Goal: Book appointment/travel/reservation

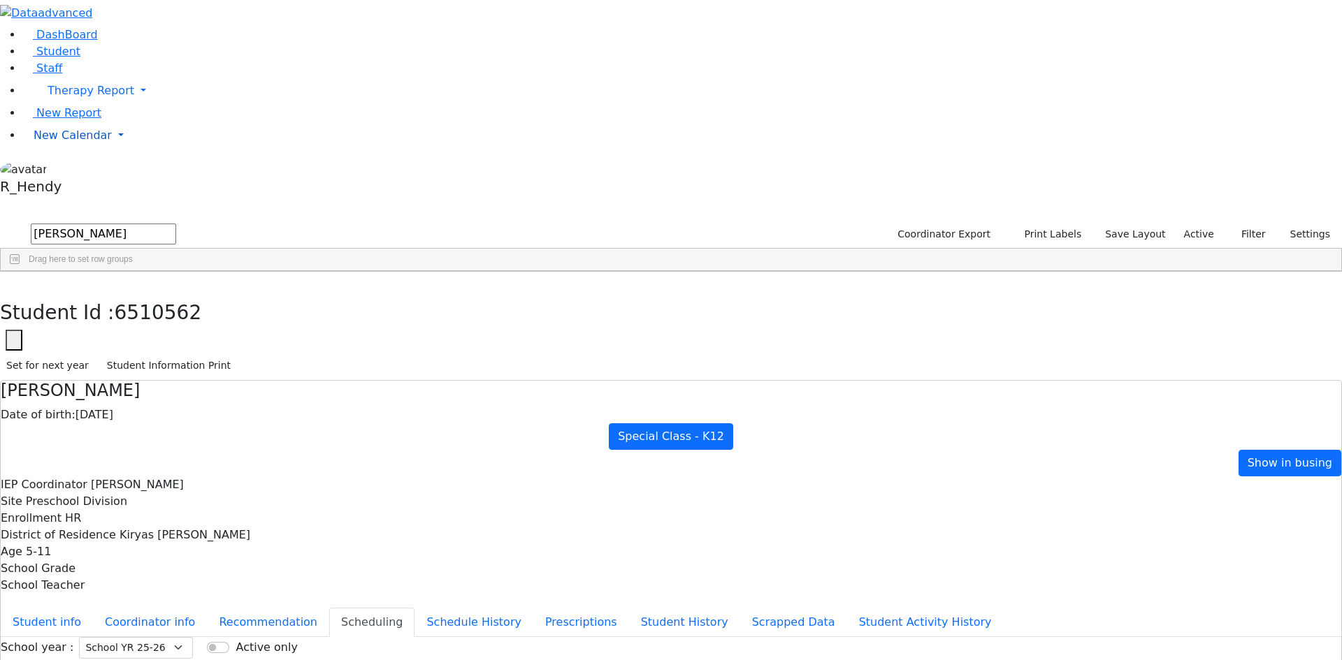
click at [72, 150] on link "New Calendar" at bounding box center [681, 136] width 1319 height 28
click at [80, 172] on link "Calendar" at bounding box center [55, 163] width 50 height 17
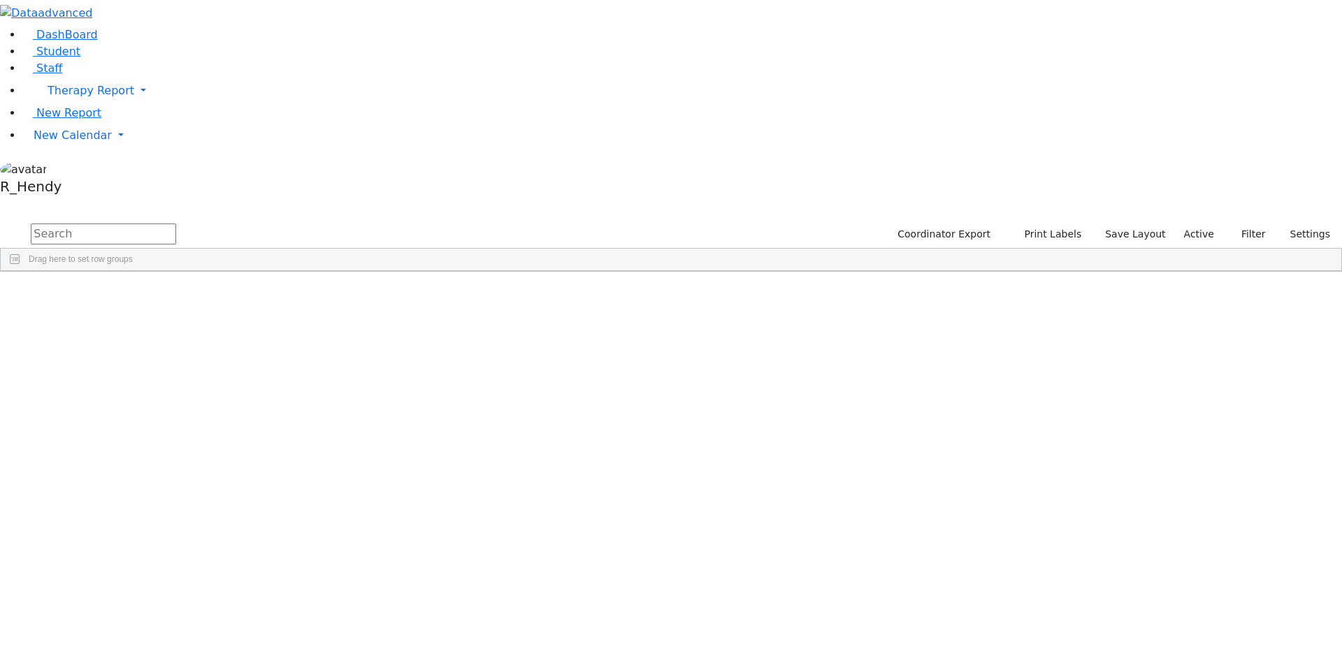
click at [176, 224] on input "text" at bounding box center [103, 234] width 145 height 21
click at [266, 509] on div "[PERSON_NAME]" at bounding box center [222, 519] width 88 height 20
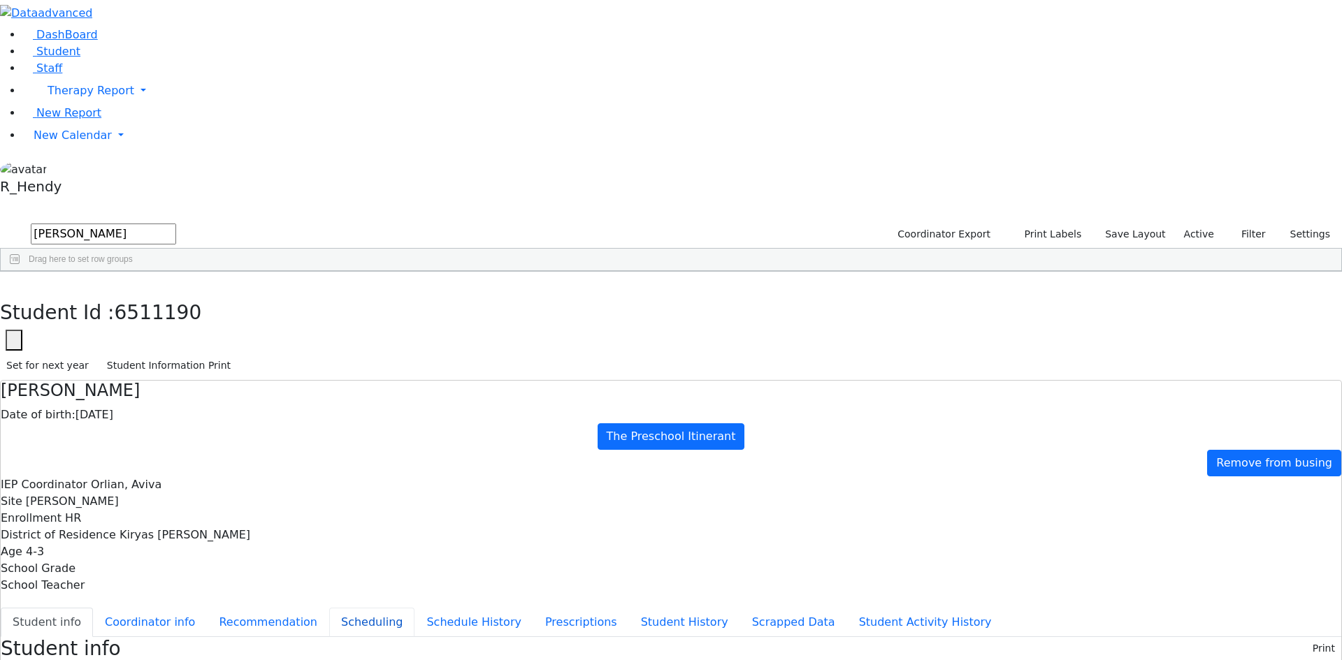
click at [351, 608] on button "Scheduling" at bounding box center [371, 622] width 85 height 29
click at [14, 282] on icon "button" at bounding box center [10, 286] width 8 height 8
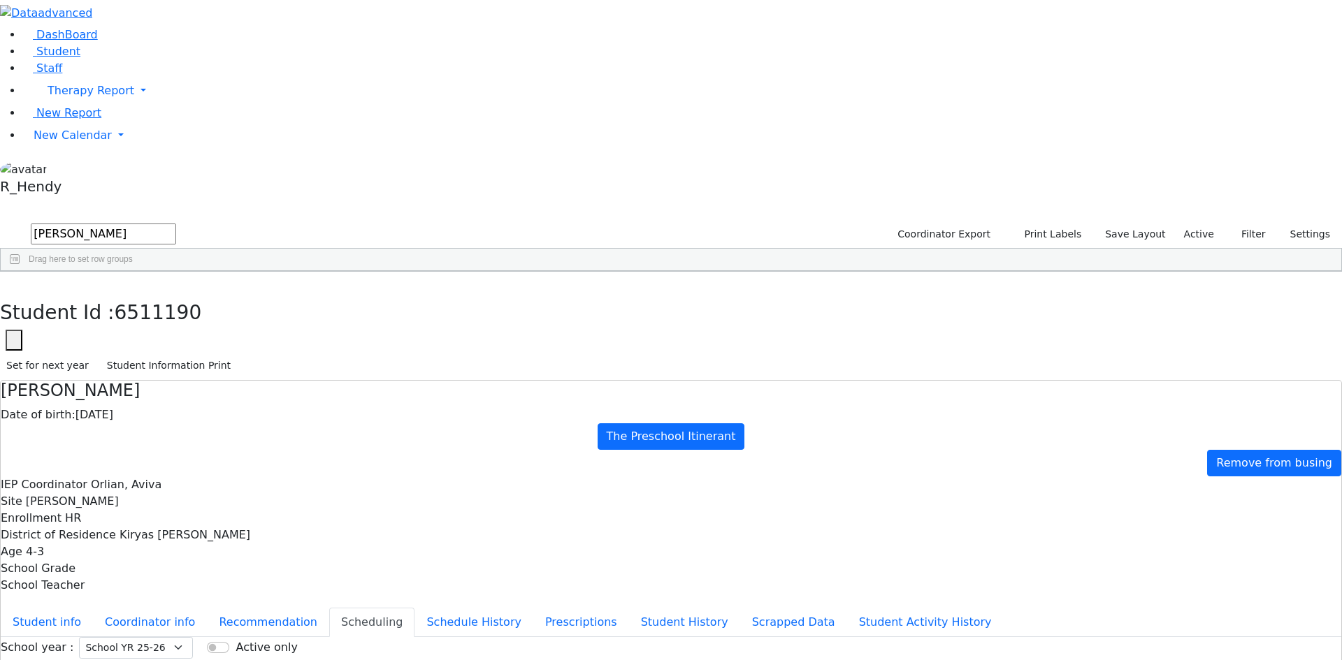
drag, startPoint x: 210, startPoint y: 56, endPoint x: 150, endPoint y: 56, distance: 60.1
click at [152, 56] on div "DashBoard Student Staff Therapy Report Student Old Calendar Report" at bounding box center [671, 403] width 1342 height 806
type input "abrah"
